Goal: Task Accomplishment & Management: Manage account settings

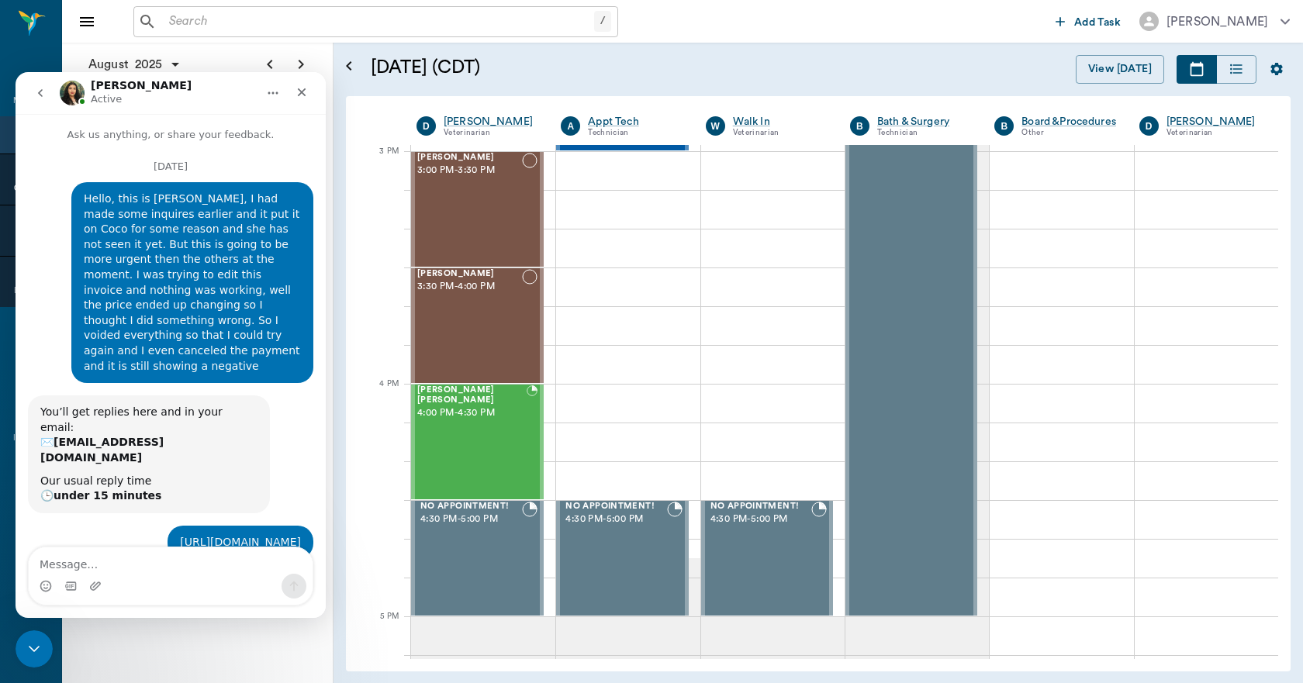
scroll to position [2, 0]
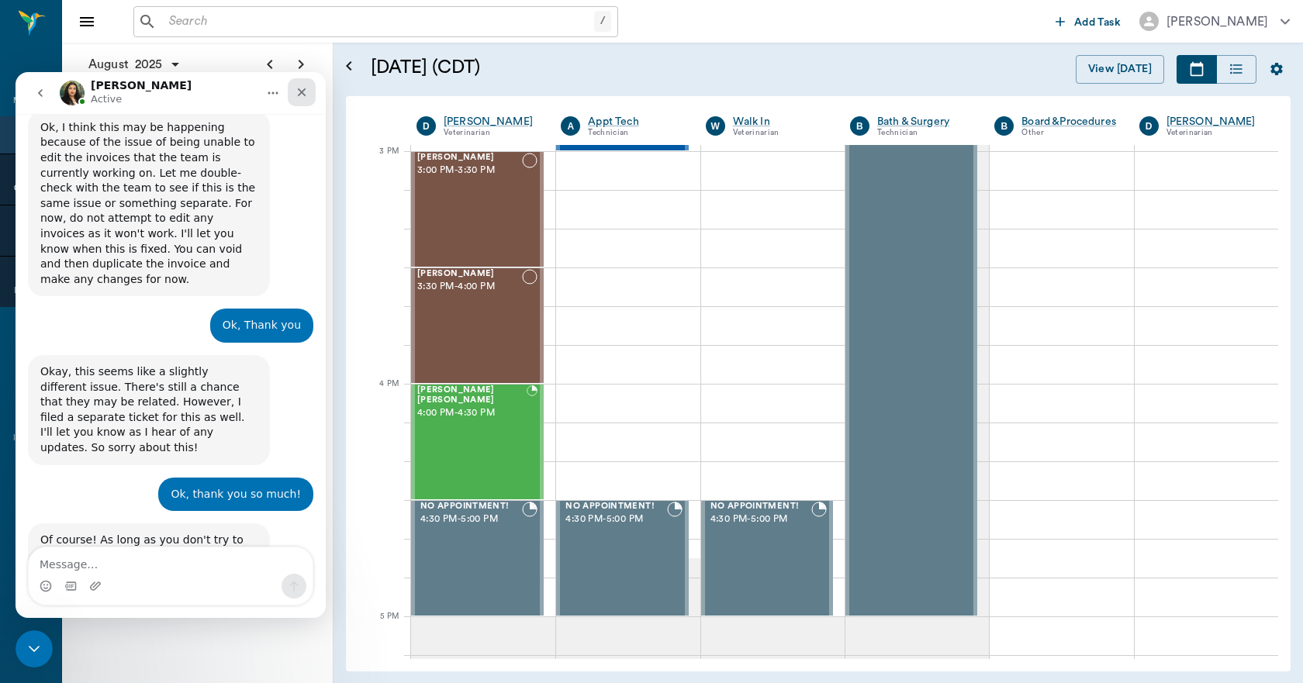
click at [304, 92] on icon "Close" at bounding box center [301, 92] width 12 height 12
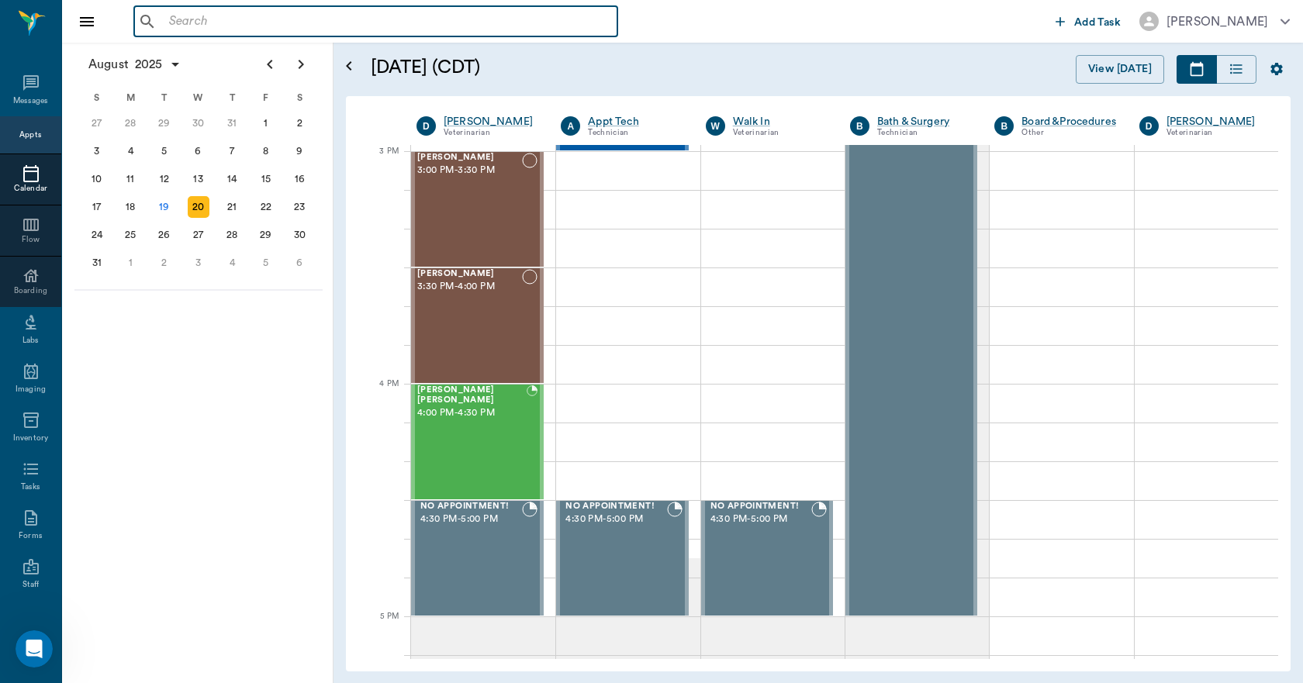
click at [297, 12] on input "text" at bounding box center [387, 22] width 448 height 22
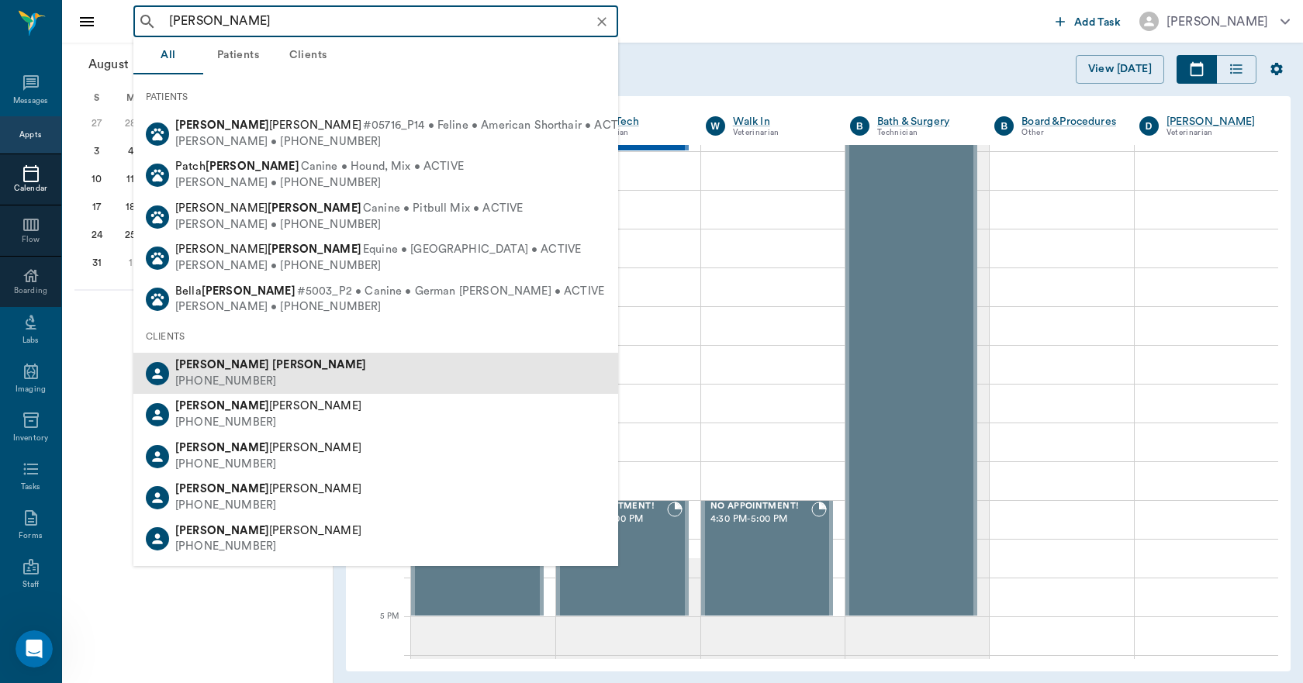
click at [241, 382] on div "(903) 556-6655" at bounding box center [270, 382] width 191 height 16
type input "karen sutton"
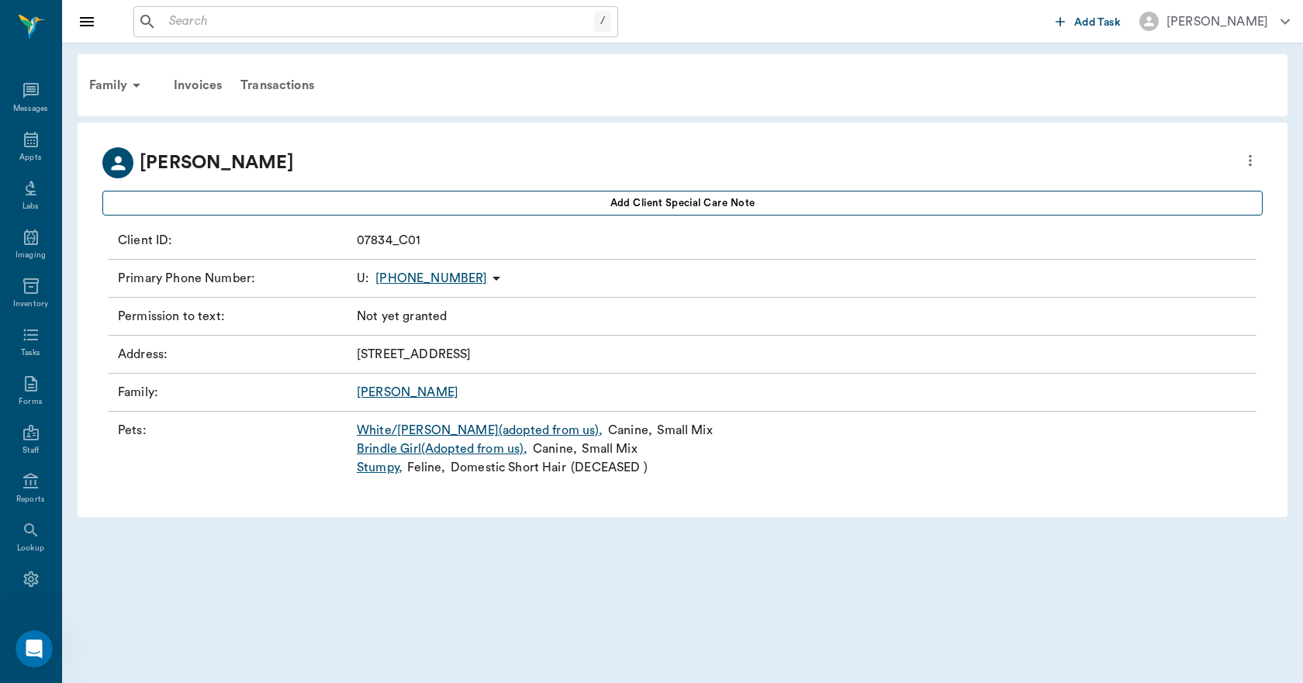
click at [740, 198] on span "Add client Special Care Note" at bounding box center [682, 203] width 145 height 17
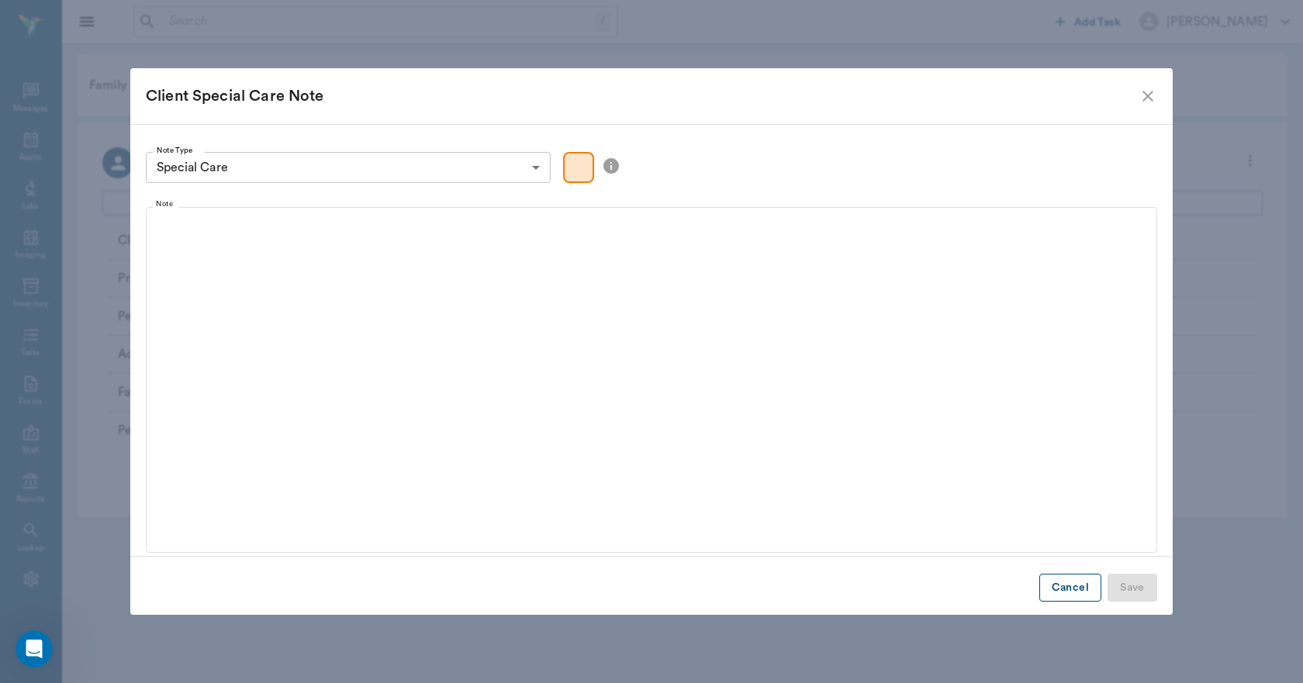
click at [1072, 591] on button "Cancel" at bounding box center [1070, 588] width 62 height 29
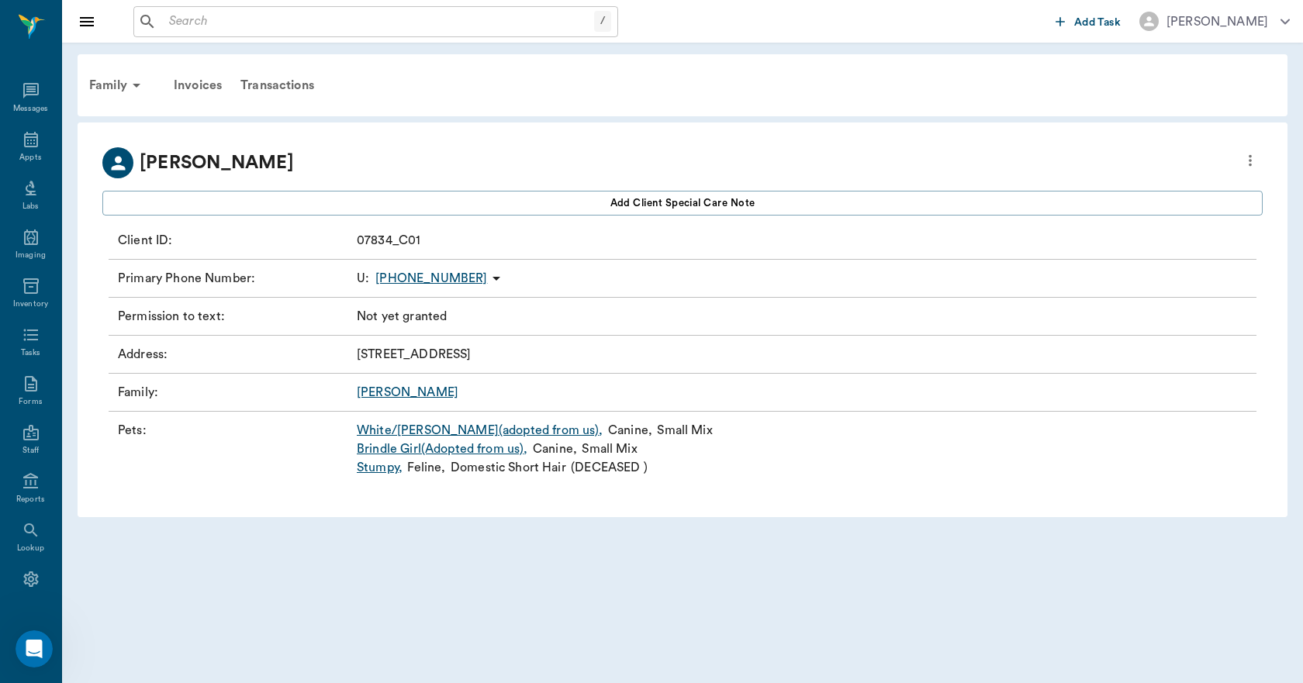
click at [1253, 164] on icon "more" at bounding box center [1249, 160] width 17 height 19
click at [1131, 195] on span "Edit profile" at bounding box center [1137, 187] width 219 height 16
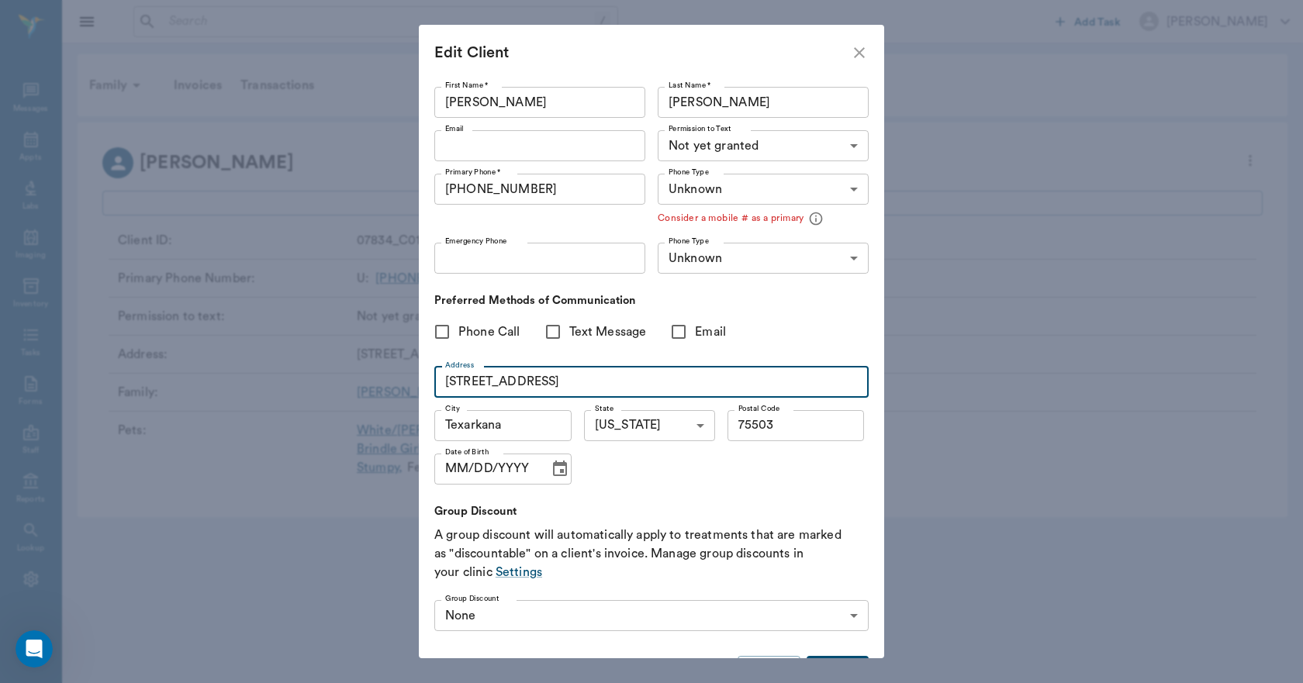
click at [549, 377] on input "2601 Wood St" at bounding box center [651, 382] width 434 height 31
type input "2"
type input "100 S Foster St"
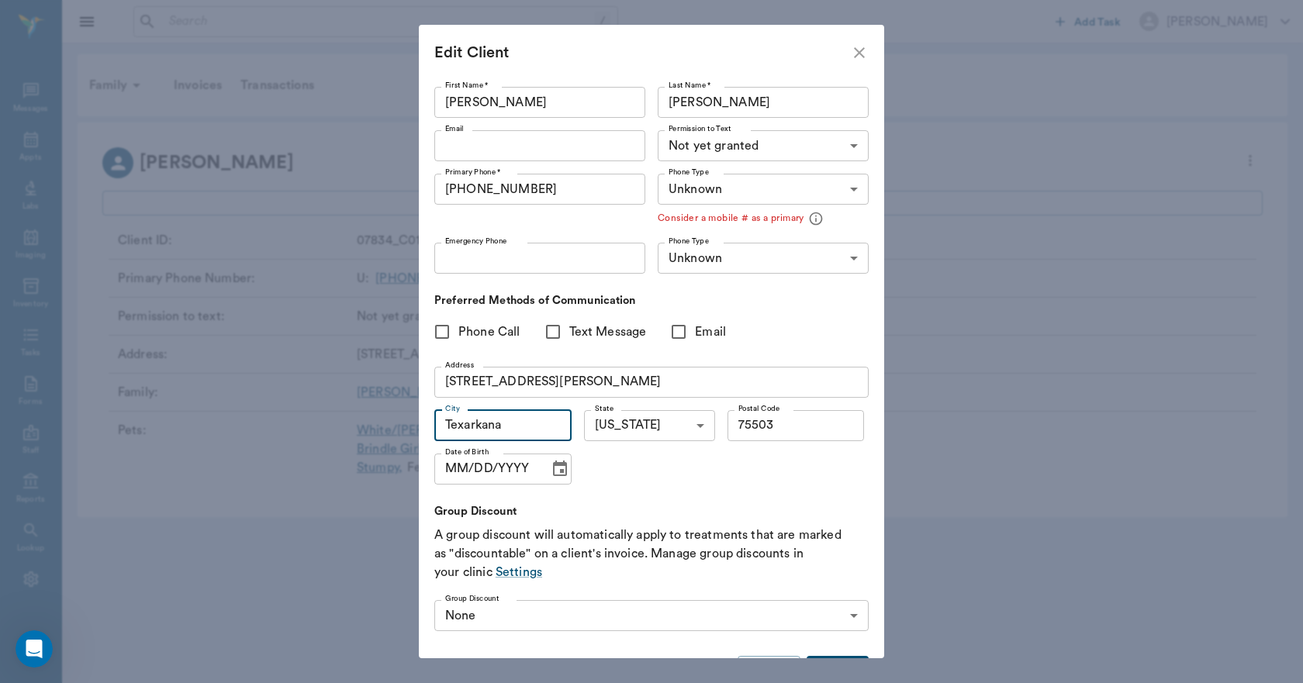
click at [518, 424] on input "Texarkana" at bounding box center [502, 425] width 137 height 31
type input "T"
type input "Linden"
click at [790, 428] on input "75503" at bounding box center [795, 425] width 137 height 31
type input "75563"
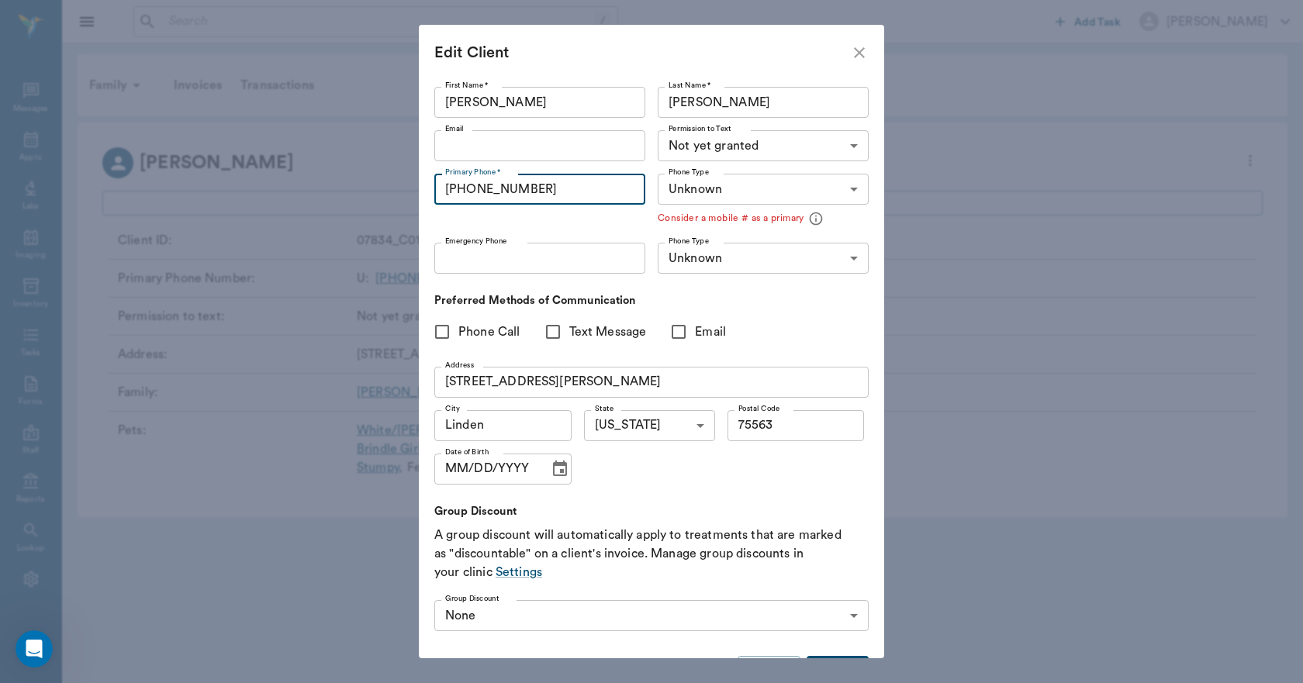
click at [557, 185] on input "(903) 556-6655" at bounding box center [539, 189] width 211 height 31
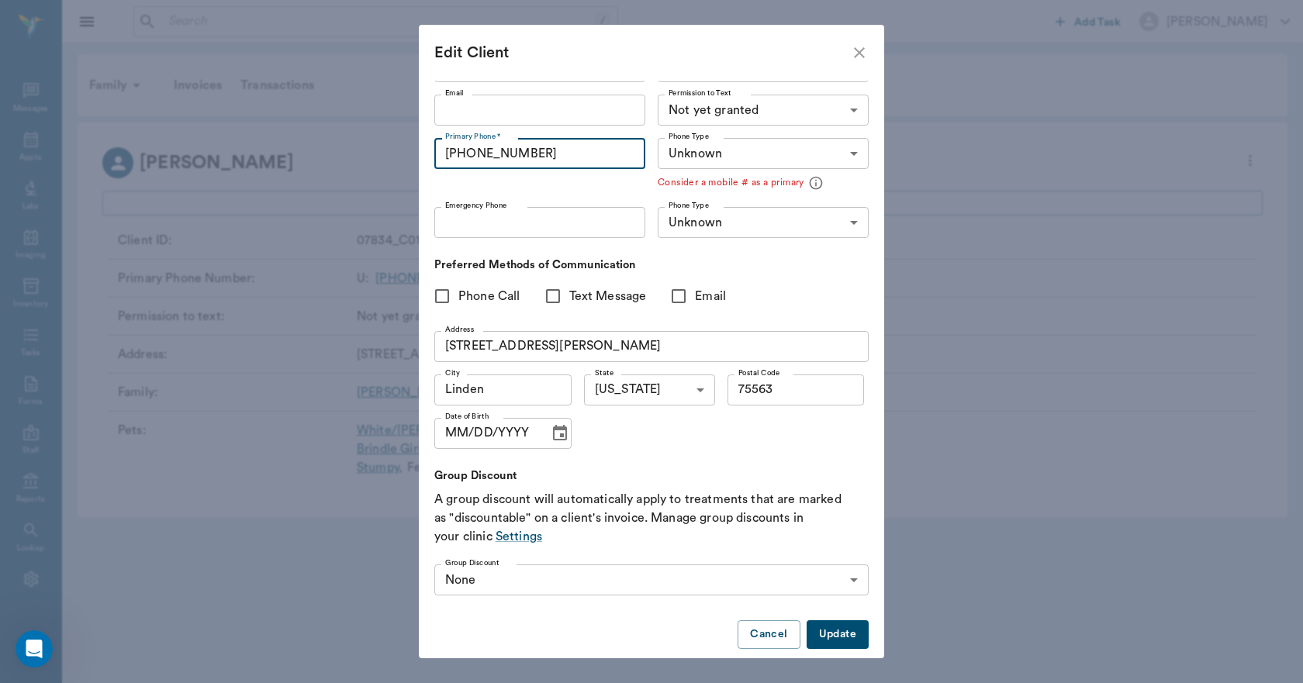
scroll to position [54, 0]
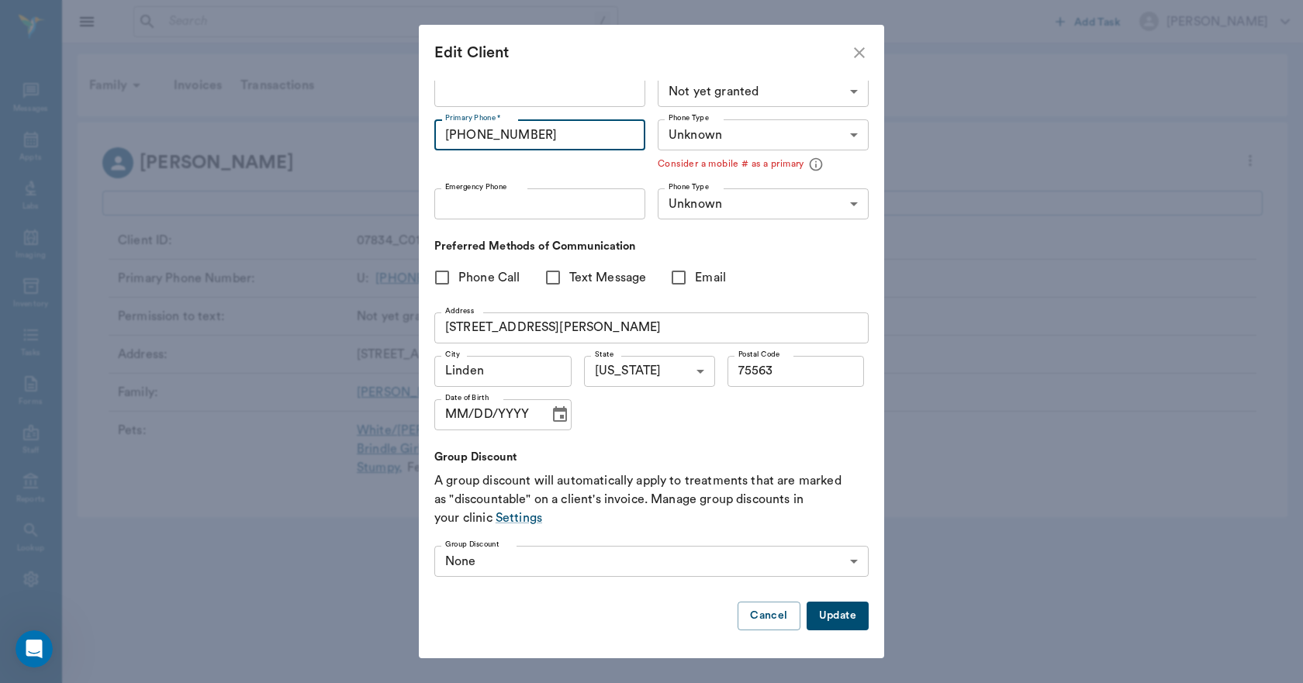
type input "[PHONE_NUMBER]"
click at [816, 614] on button "Update" at bounding box center [837, 616] width 62 height 29
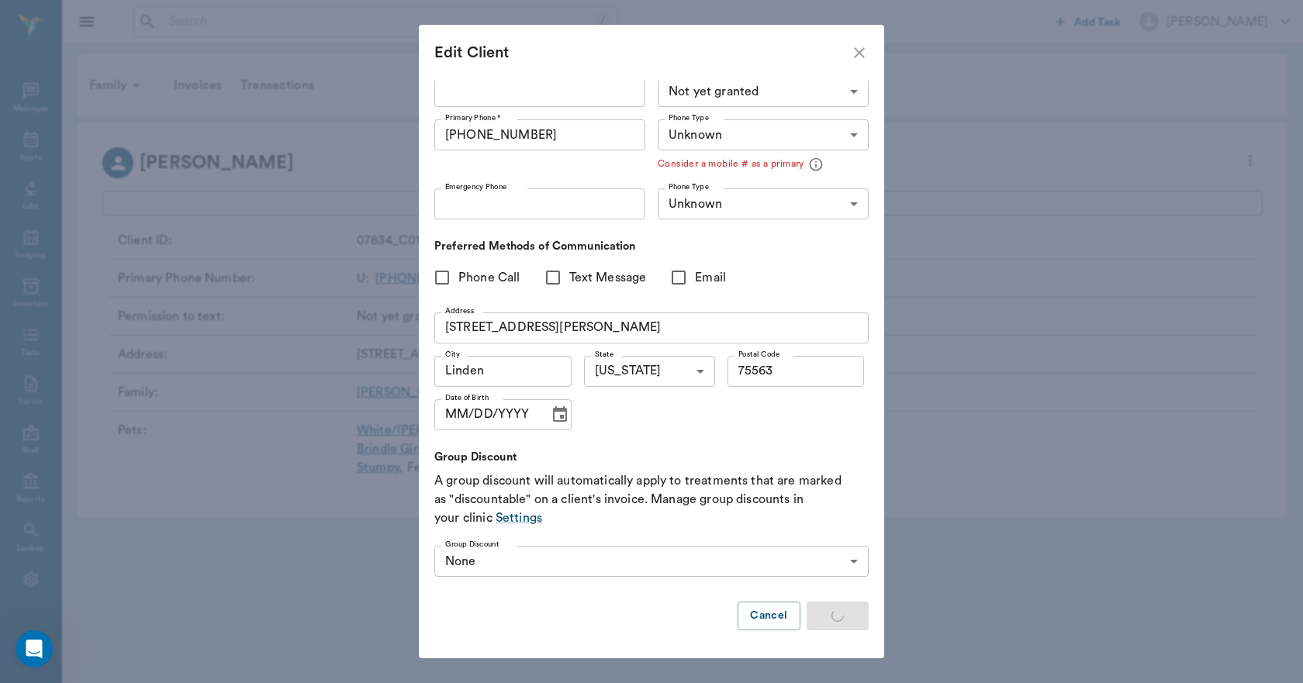
type input "MOBILE"
type input "LANDLINE"
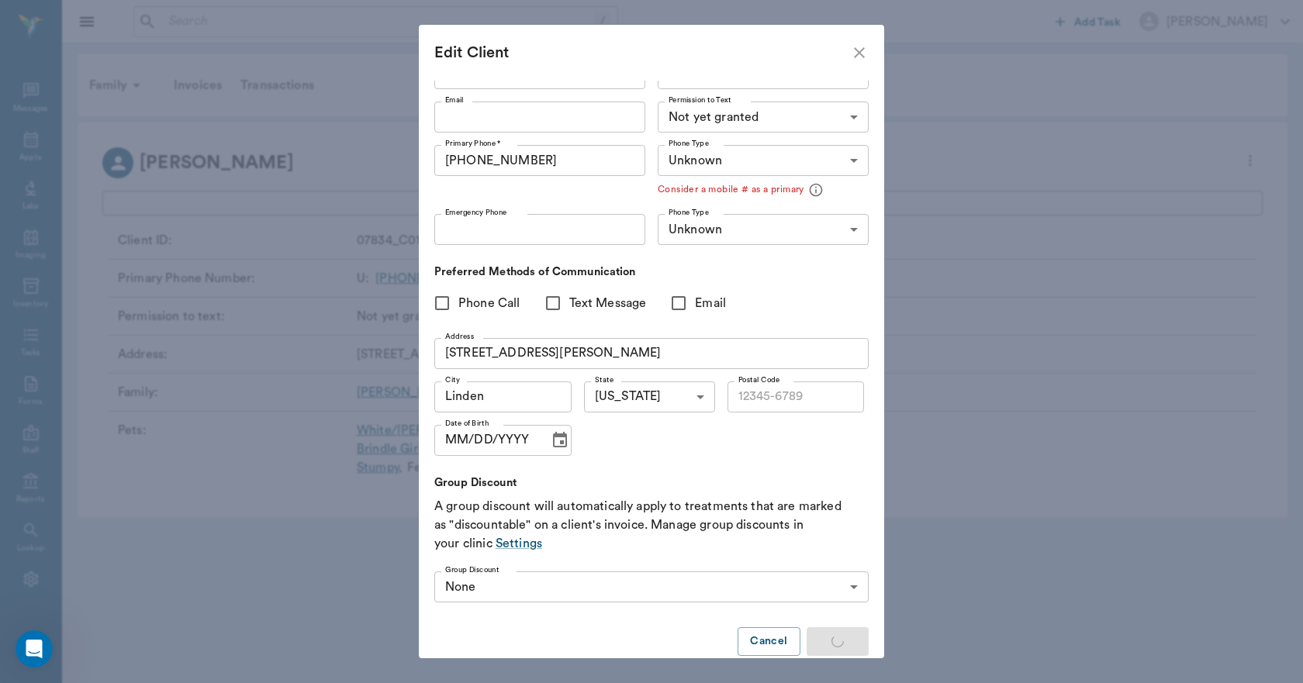
type input "UNKNOWN"
type input "75563"
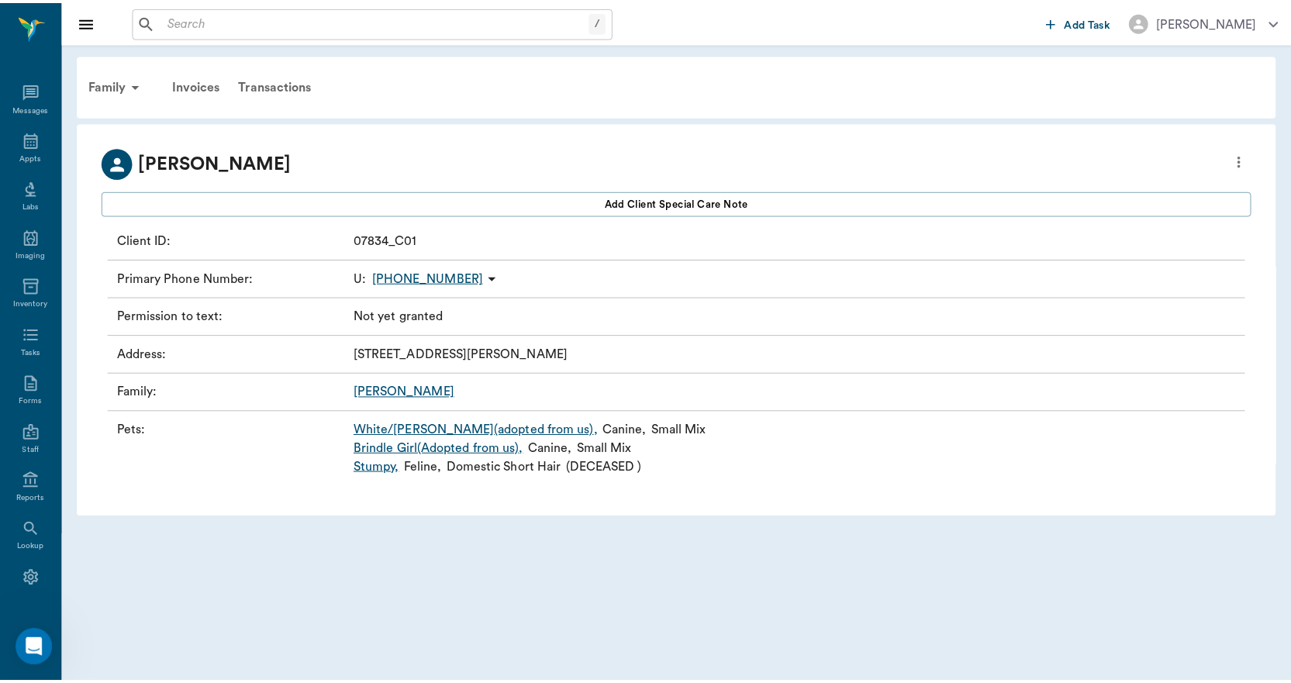
scroll to position [0, 0]
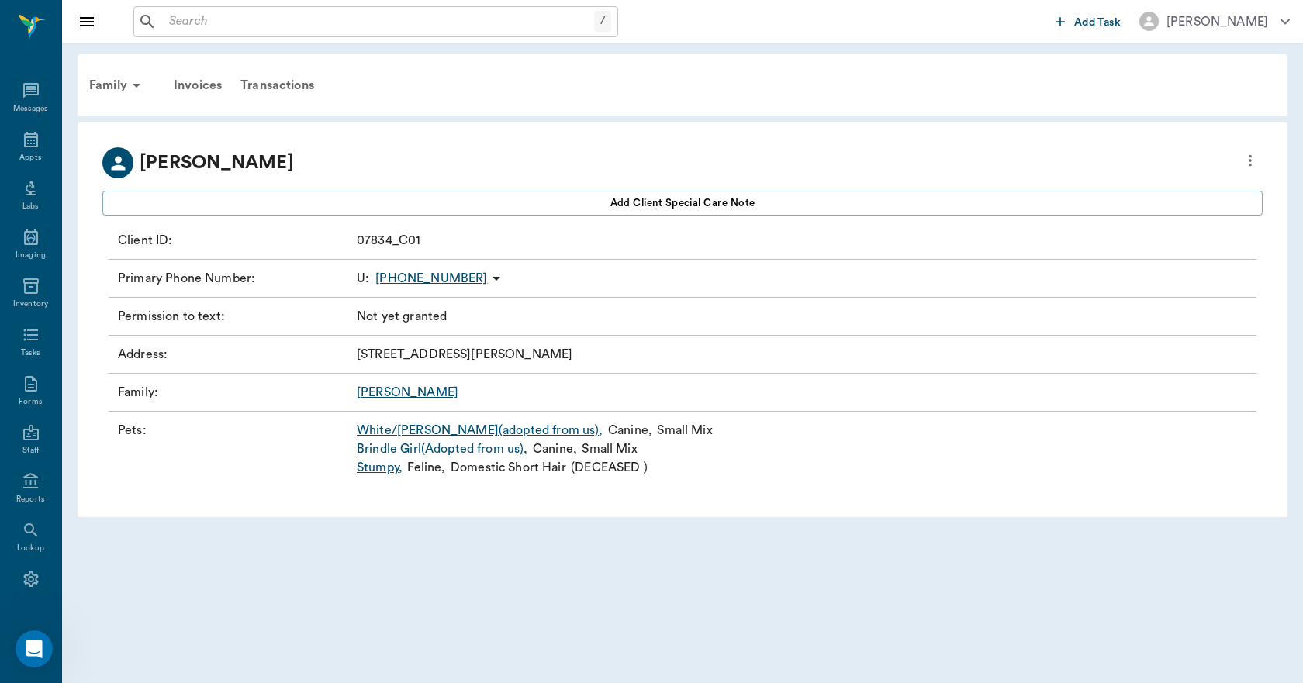
click at [1237, 147] on button "more" at bounding box center [1249, 160] width 25 height 26
click at [417, 136] on div at bounding box center [651, 341] width 1303 height 683
click at [433, 446] on link "Brindle Girl(Adopted from us) ," at bounding box center [442, 449] width 171 height 19
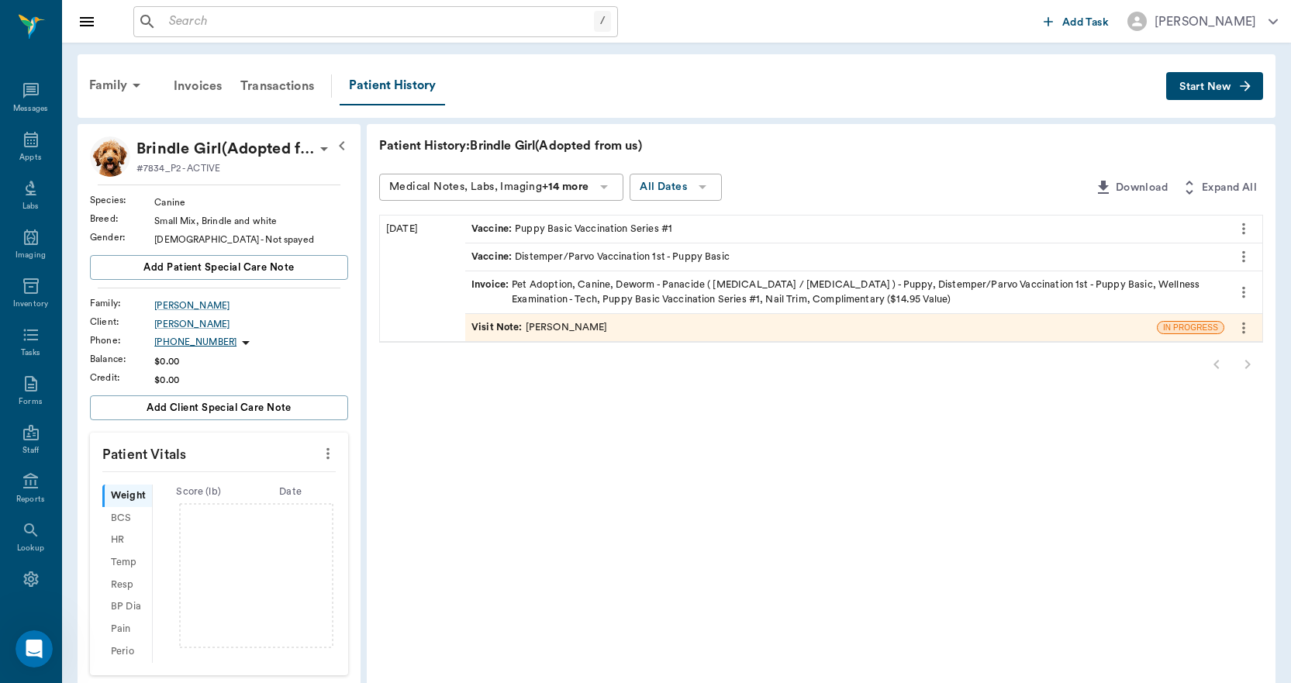
click at [1148, 187] on button "Download" at bounding box center [1131, 188] width 86 height 29
click at [1192, 192] on icon "button" at bounding box center [1189, 187] width 19 height 19
click at [1195, 193] on button "Collapse All" at bounding box center [1214, 188] width 98 height 29
click at [1213, 78] on button "Start New" at bounding box center [1214, 86] width 97 height 29
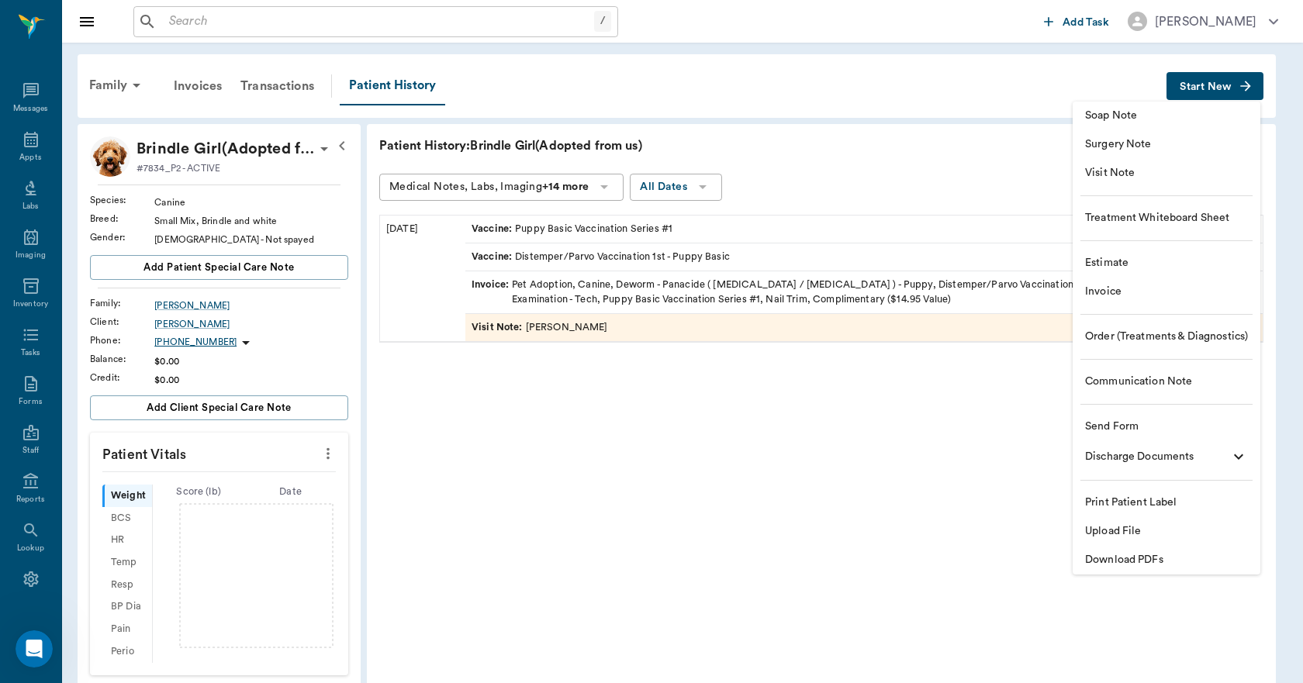
click at [1098, 526] on span "Upload File" at bounding box center [1166, 531] width 163 height 16
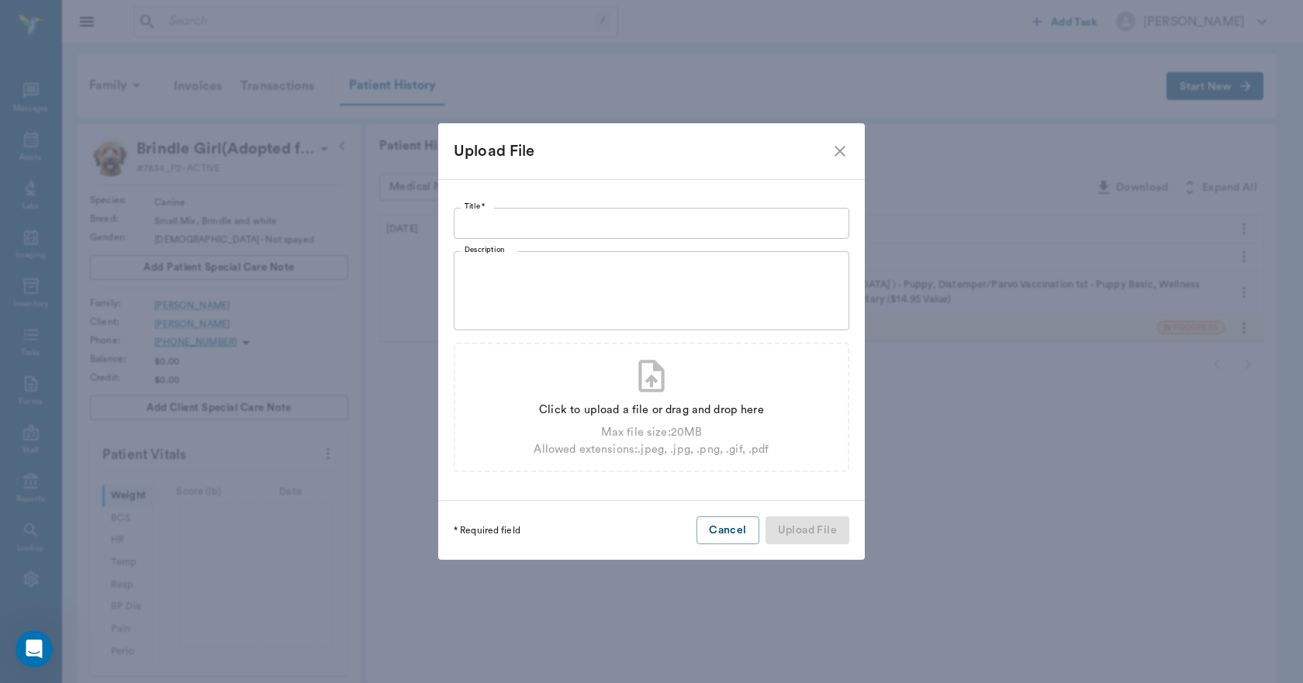
click at [682, 226] on input "Title *" at bounding box center [651, 223] width 395 height 31
click at [630, 430] on div "Max file size: 20 MB" at bounding box center [650, 432] width 235 height 17
type input "C:\fakepath\brindlegirl.sutton.adoptionagree.8.19.25.pdf"
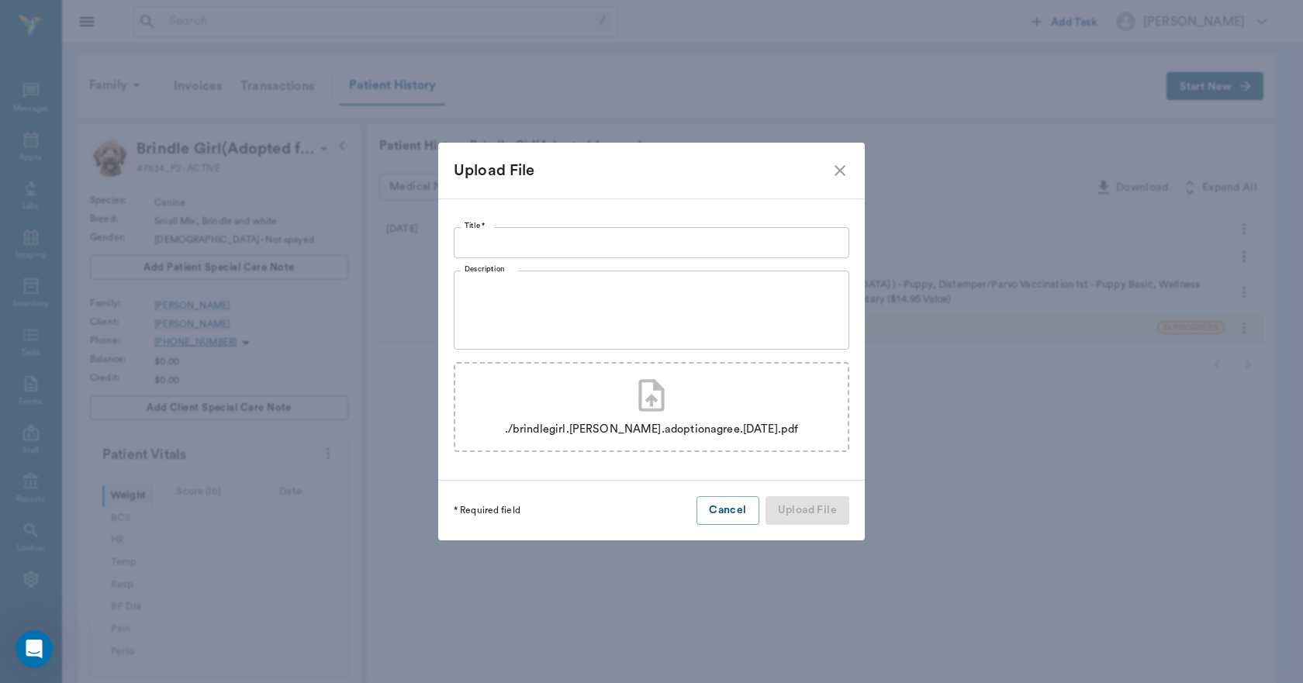
click at [542, 229] on input "Title *" at bounding box center [651, 242] width 395 height 31
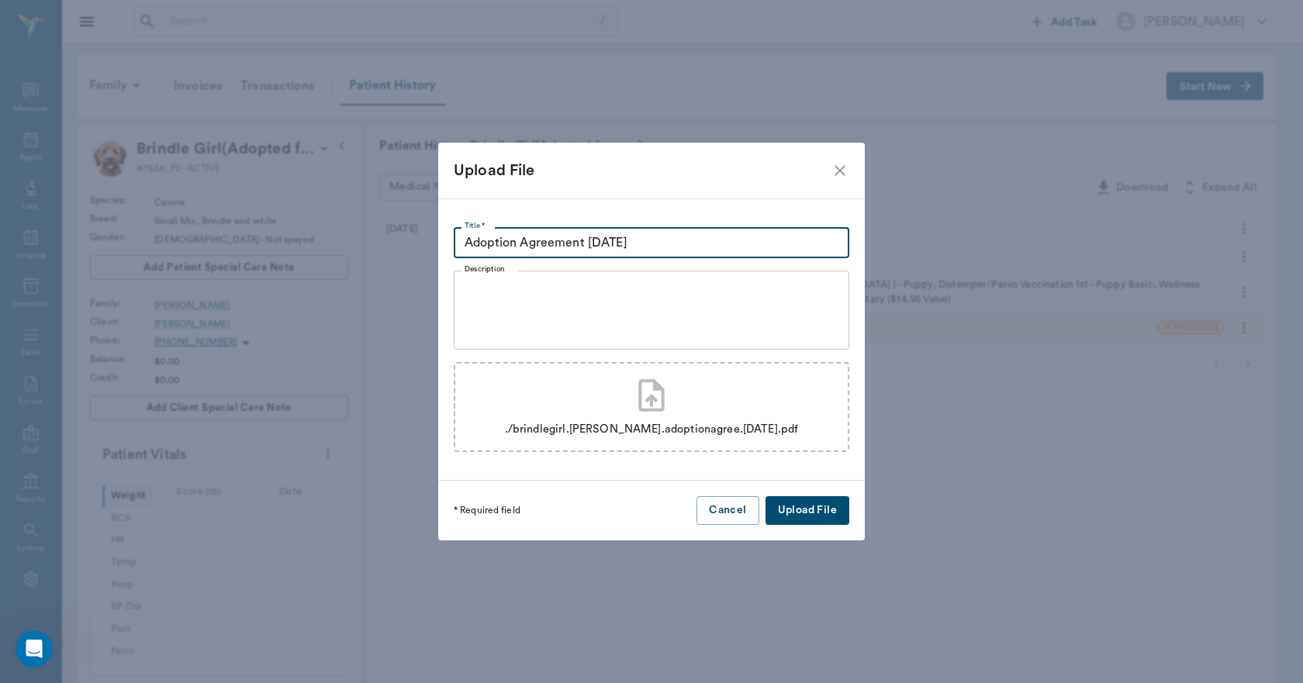
type input "Adoption Agreement [DATE]"
click at [836, 507] on button "Upload File" at bounding box center [807, 510] width 84 height 29
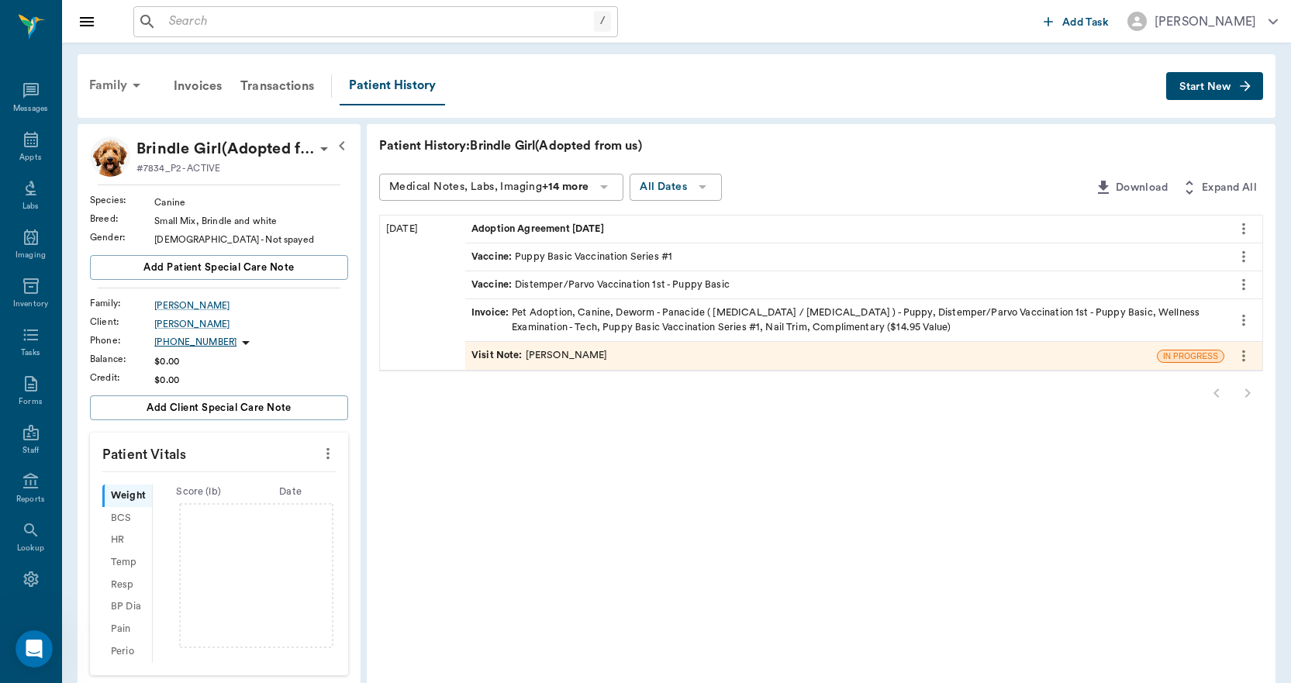
click at [126, 95] on div "Family" at bounding box center [117, 85] width 75 height 37
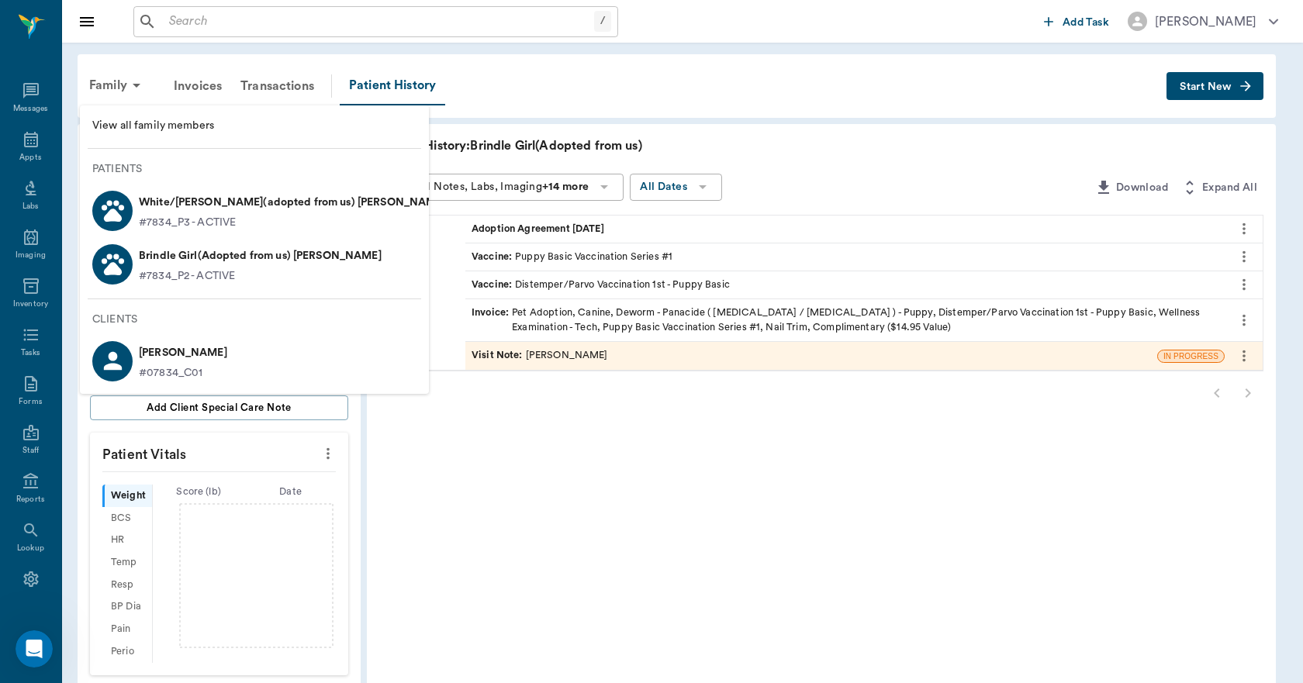
click at [175, 209] on p "White/[PERSON_NAME](adopted from us) [PERSON_NAME]" at bounding box center [292, 202] width 307 height 25
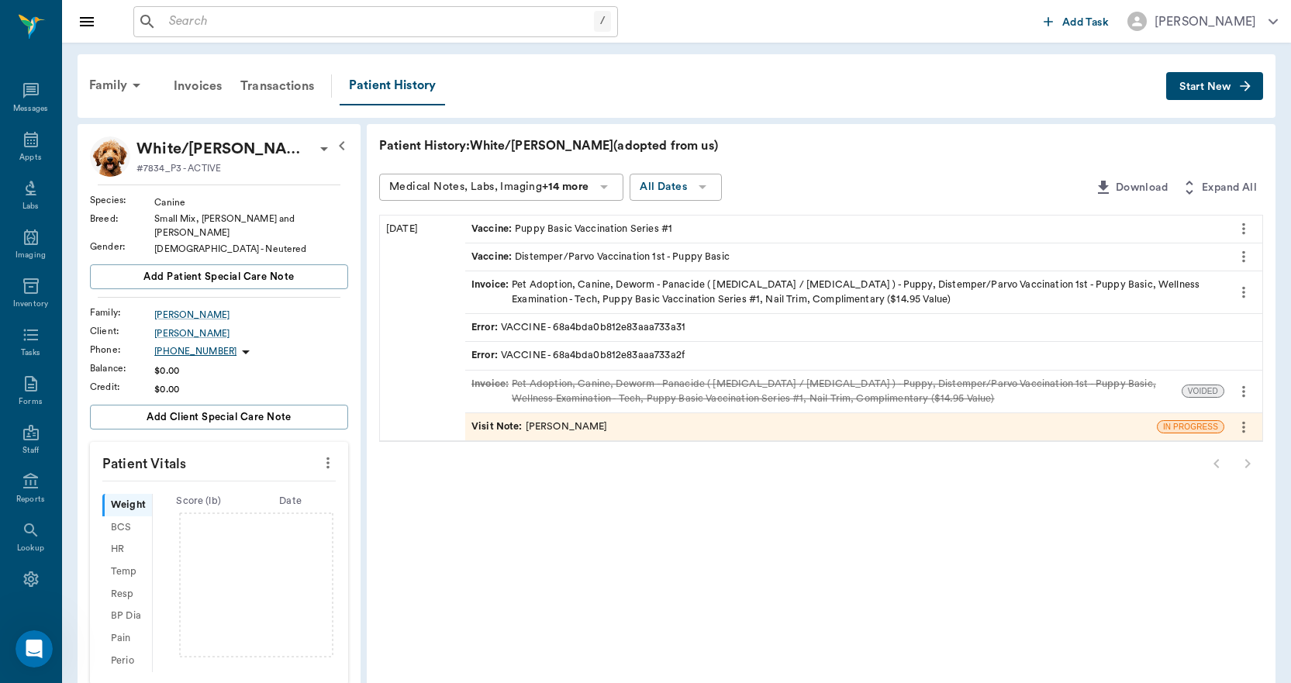
click at [1227, 87] on span "Start New" at bounding box center [1205, 87] width 52 height 0
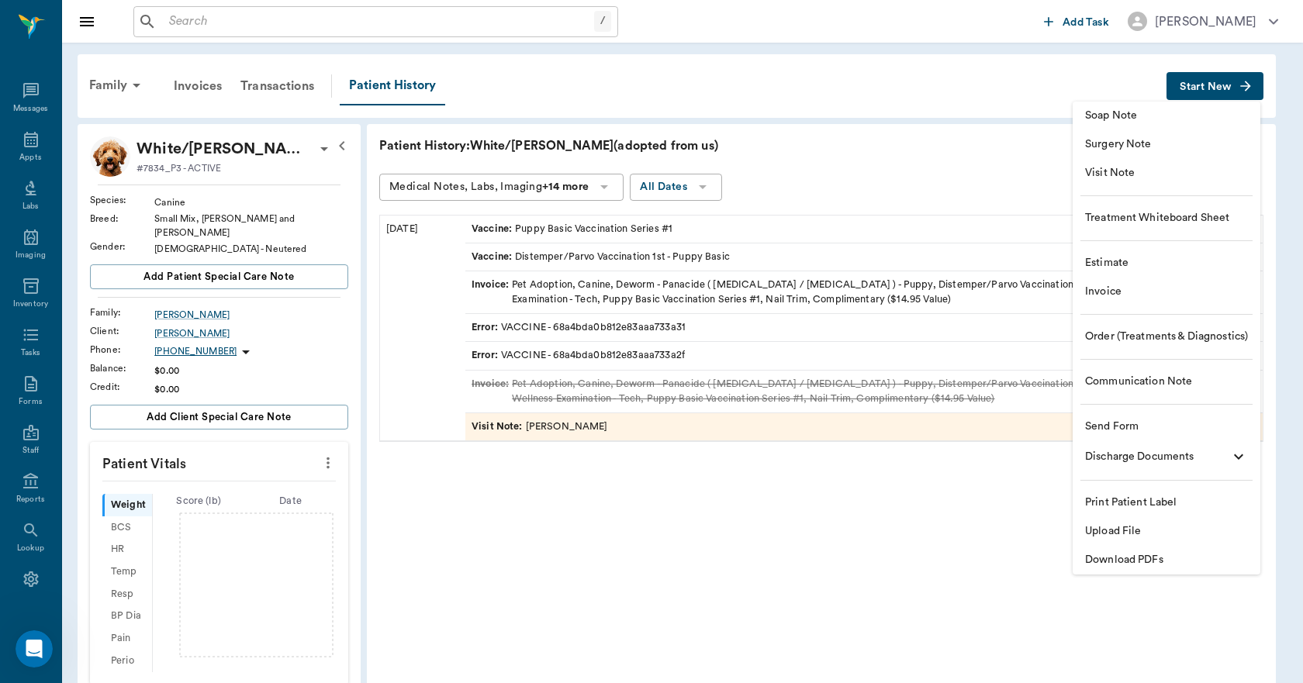
click at [1127, 535] on span "Upload File" at bounding box center [1166, 531] width 163 height 16
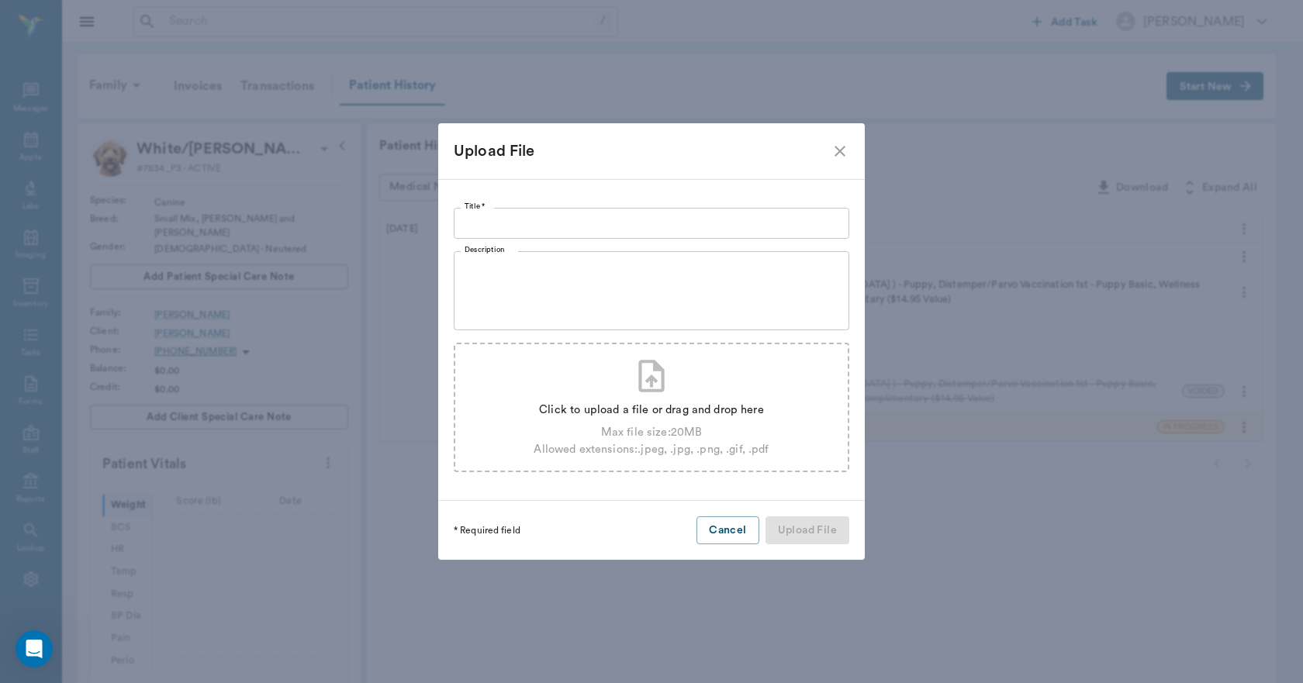
click at [685, 421] on div "Click to upload a file or drag and drop here Max file size: 20 MB Allowed exten…" at bounding box center [650, 426] width 235 height 63
type input "C:\fakepath\white.tan.sutton.adoptionagree.8.19.25.pdf"
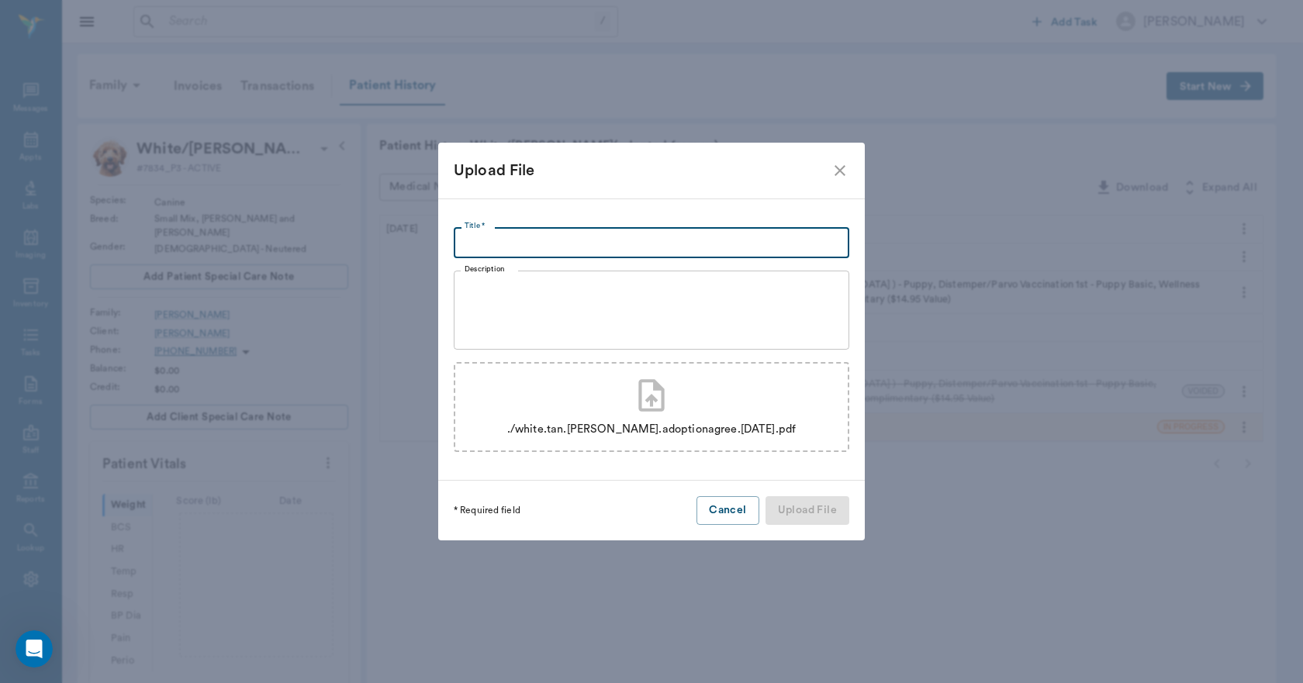
click at [568, 236] on input "Title *" at bounding box center [651, 242] width 395 height 31
type input "Adoption Agreement [DATE]"
click at [816, 508] on button "Upload File" at bounding box center [807, 510] width 84 height 29
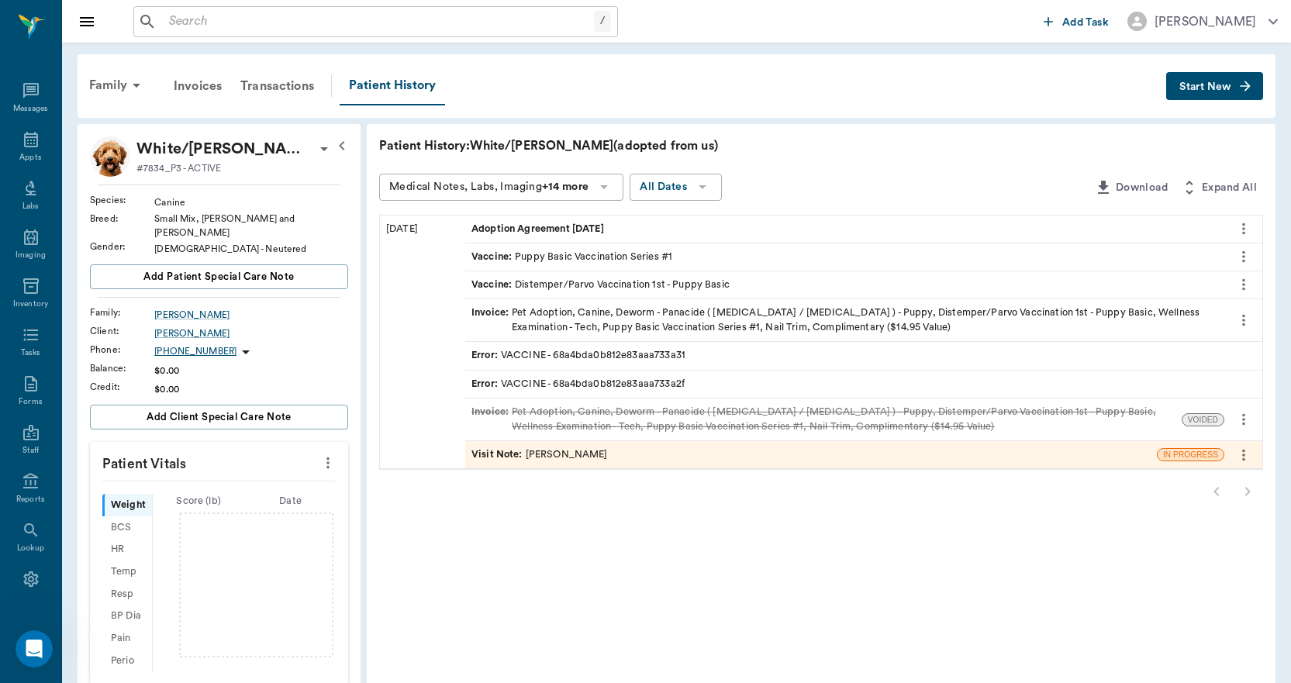
click at [865, 454] on div "Visit Note : Caryn Watson" at bounding box center [811, 454] width 692 height 27
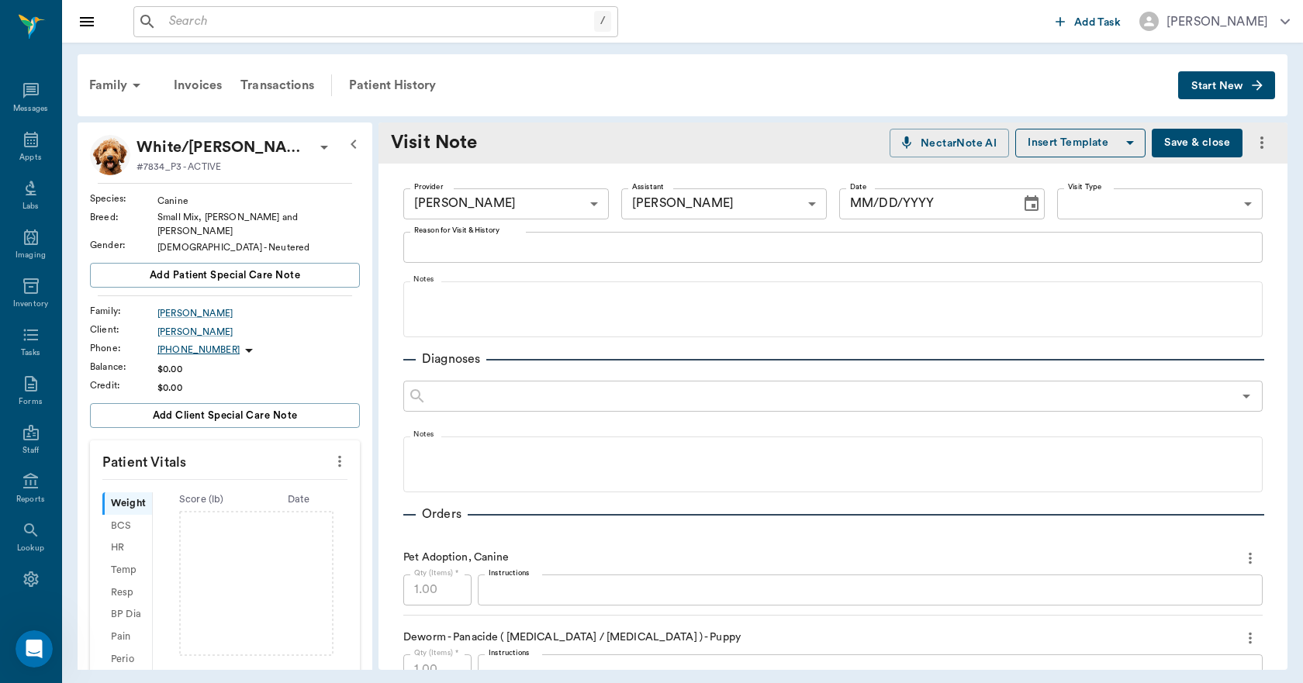
type input "08/19/2025"
click at [1159, 140] on button "Save & close" at bounding box center [1196, 143] width 91 height 29
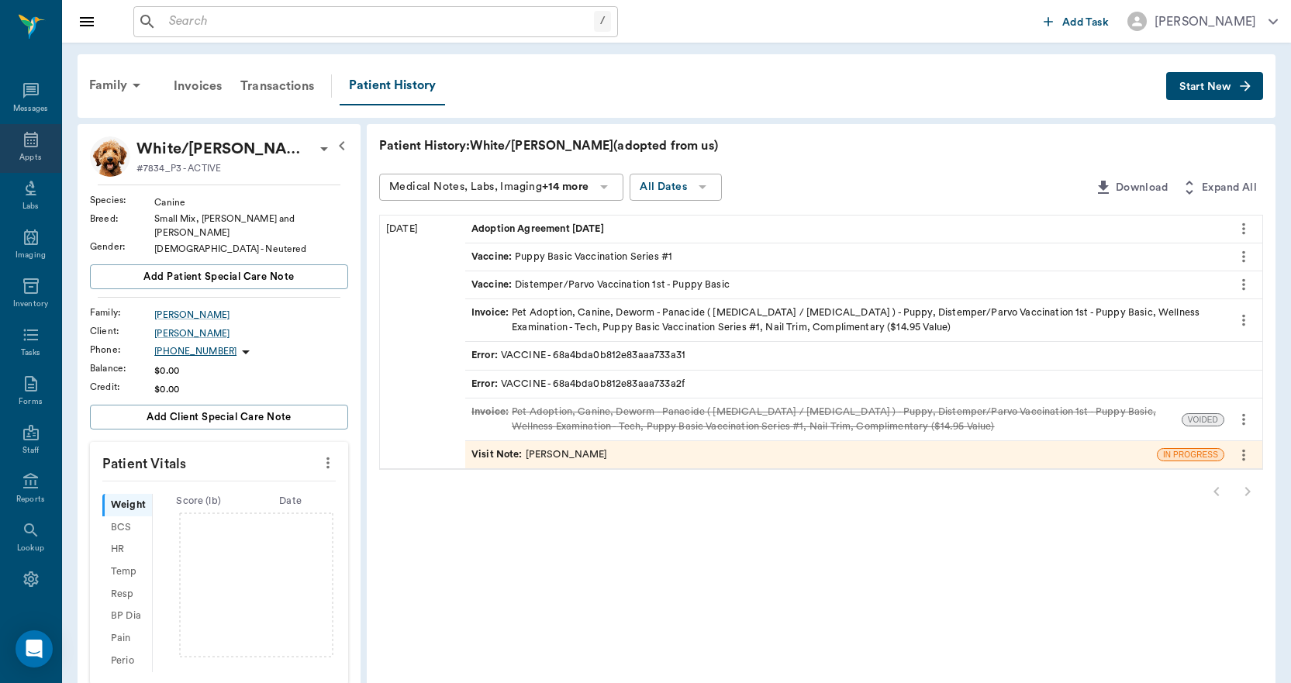
click at [36, 154] on div "Appts" at bounding box center [30, 148] width 61 height 49
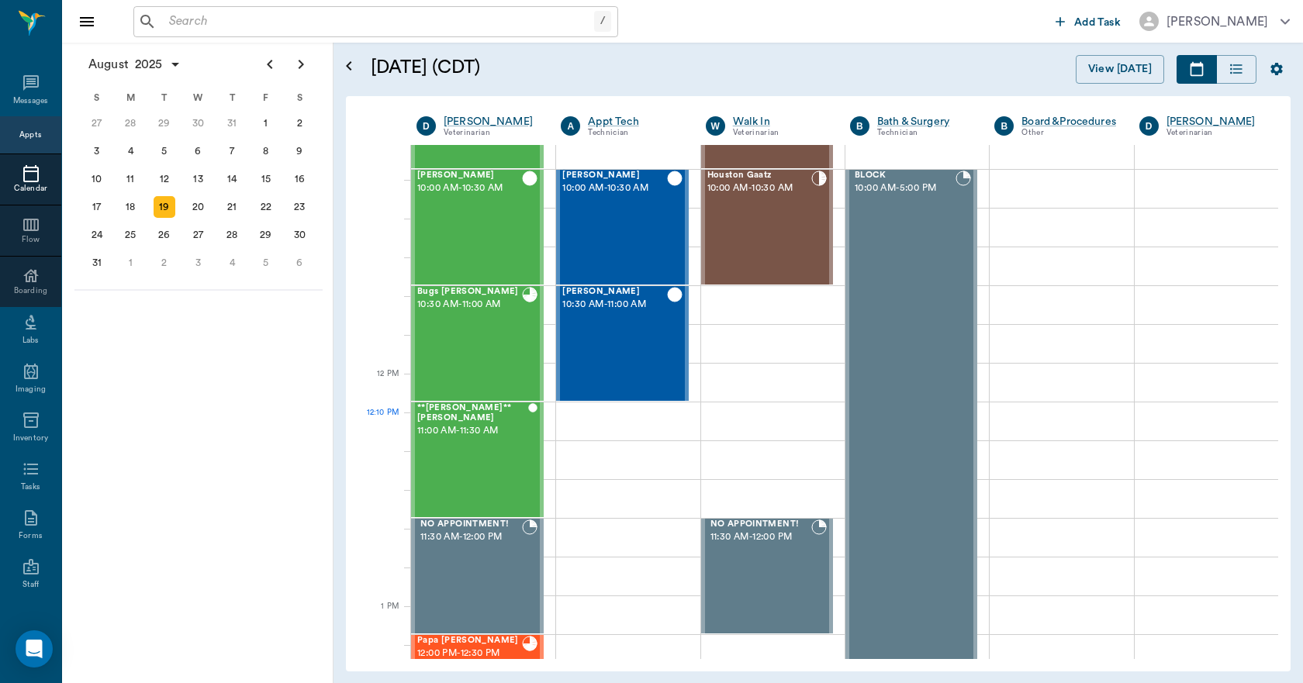
scroll to position [390, 0]
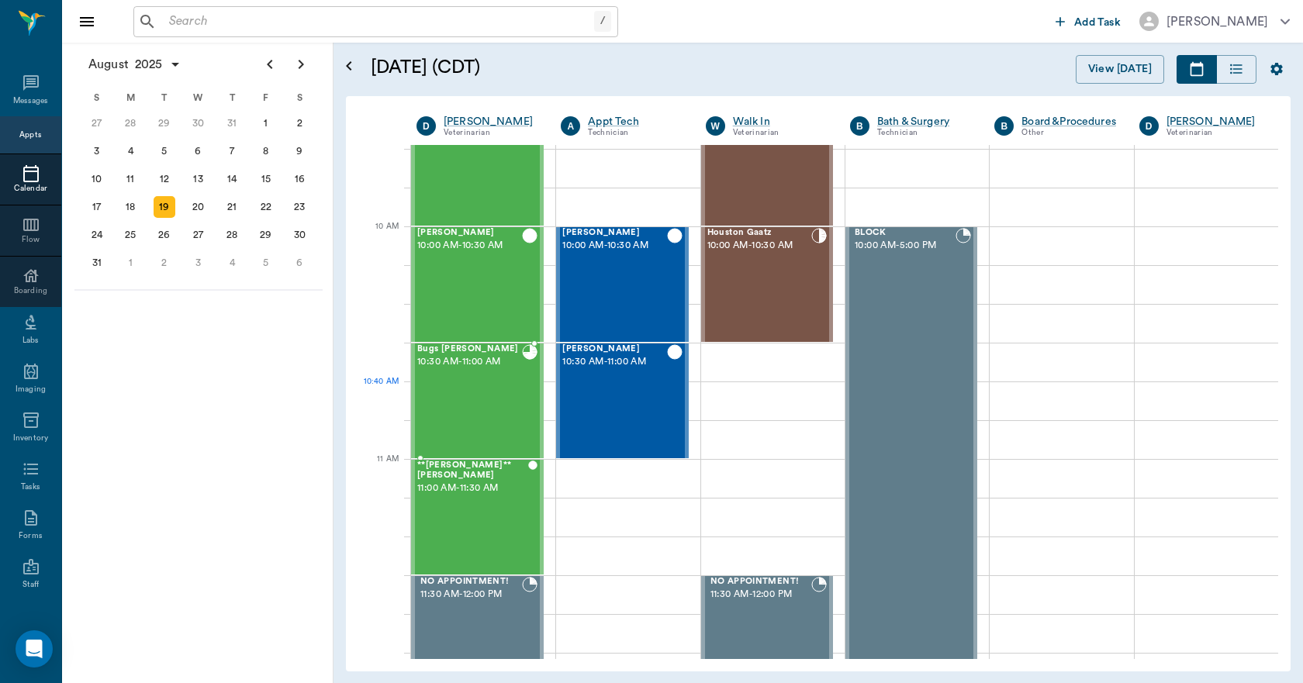
click at [492, 407] on div "Bugs [PERSON_NAME] 10:30 AM - 11:00 AM" at bounding box center [469, 400] width 105 height 113
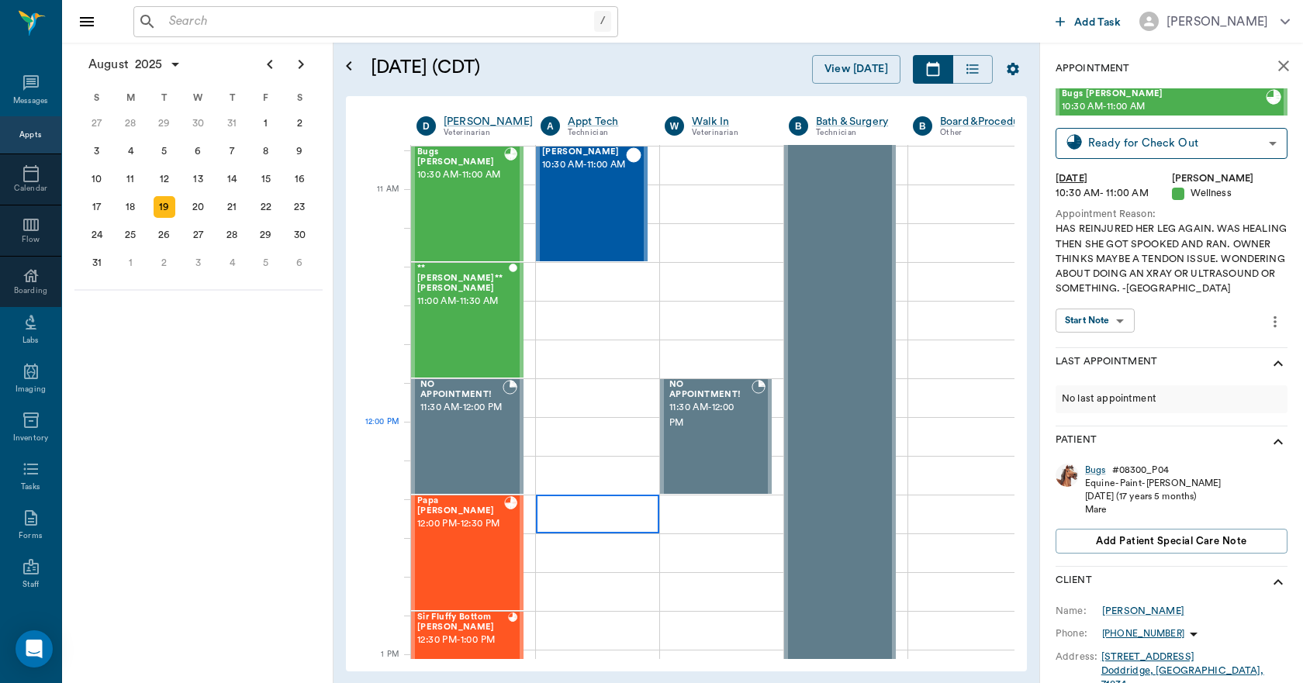
scroll to position [545, 0]
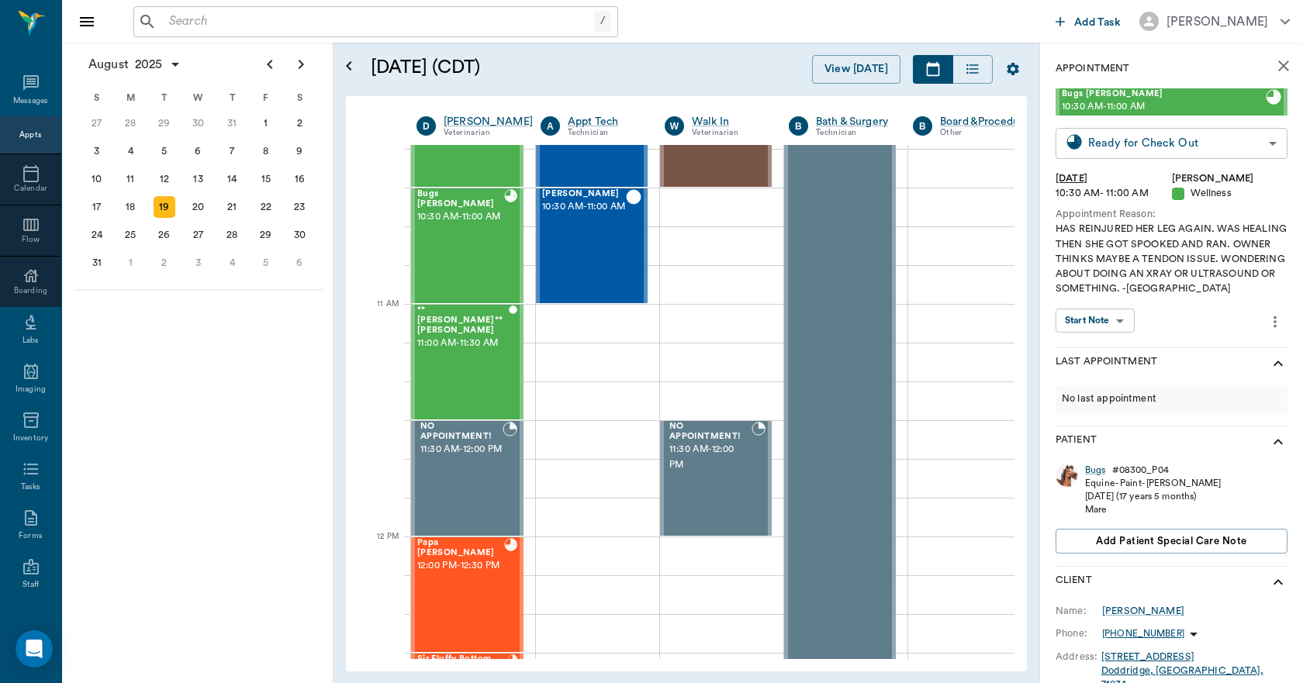
click at [1259, 150] on body "/ ​ Add Task [PERSON_NAME] Nectar Messages Appts Calendar Flow Boarding Labs Im…" at bounding box center [651, 341] width 1303 height 683
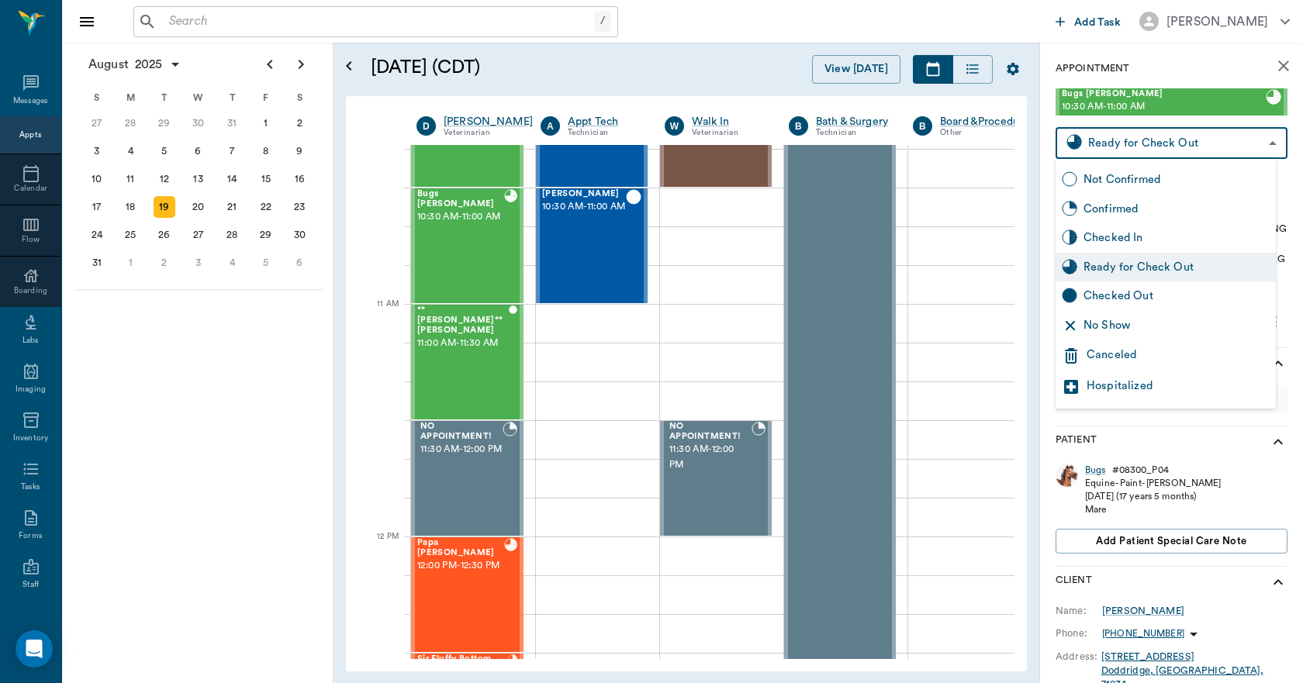
click at [1155, 300] on div "Checked Out" at bounding box center [1176, 296] width 186 height 17
type input "CHECKED_OUT"
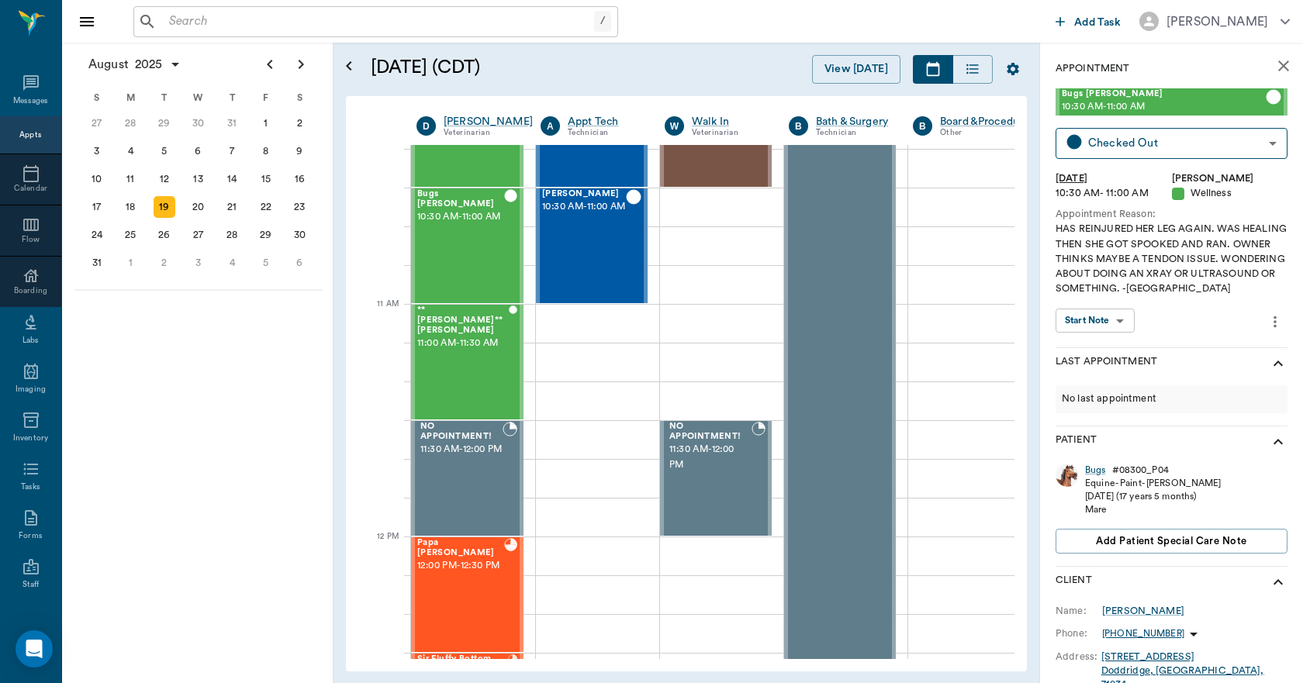
click at [1274, 61] on icon "close" at bounding box center [1283, 66] width 19 height 19
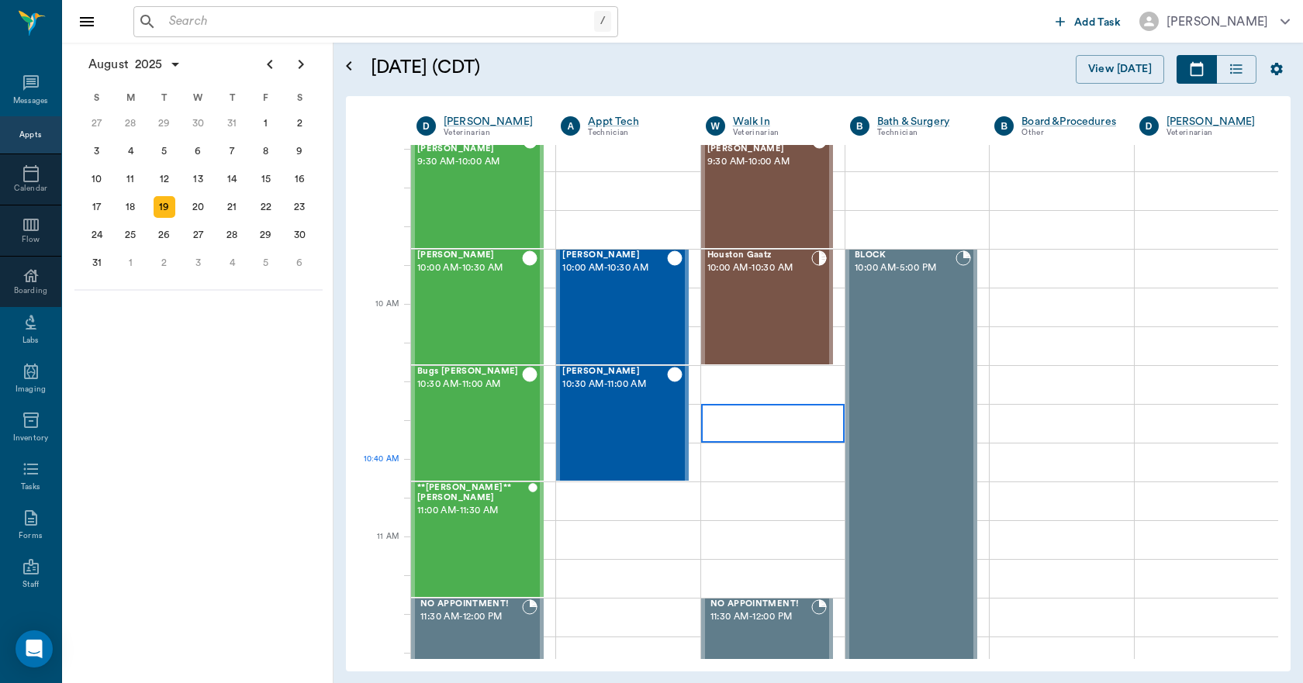
scroll to position [312, 0]
